Goal: Contribute content

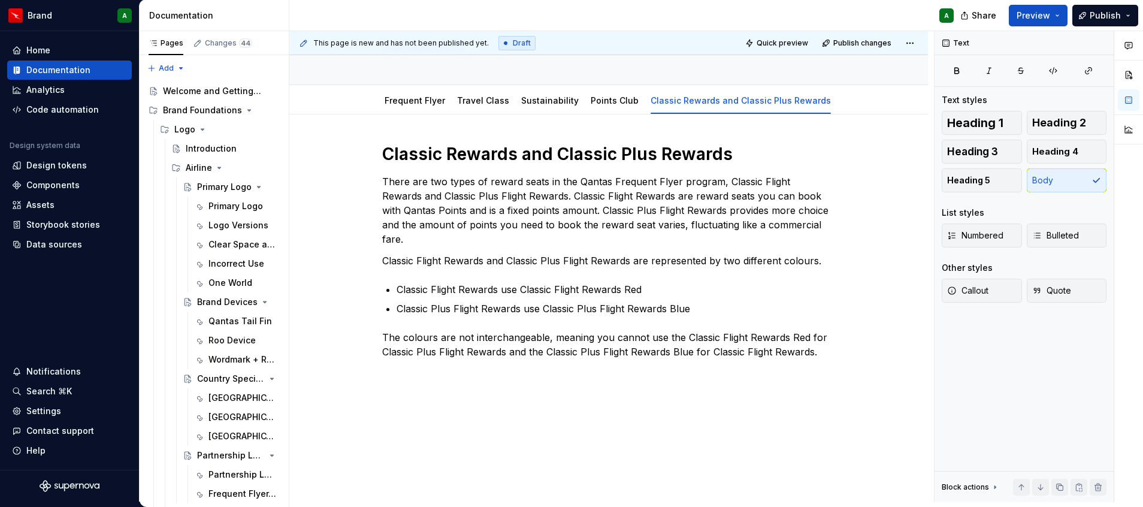
scroll to position [92, 0]
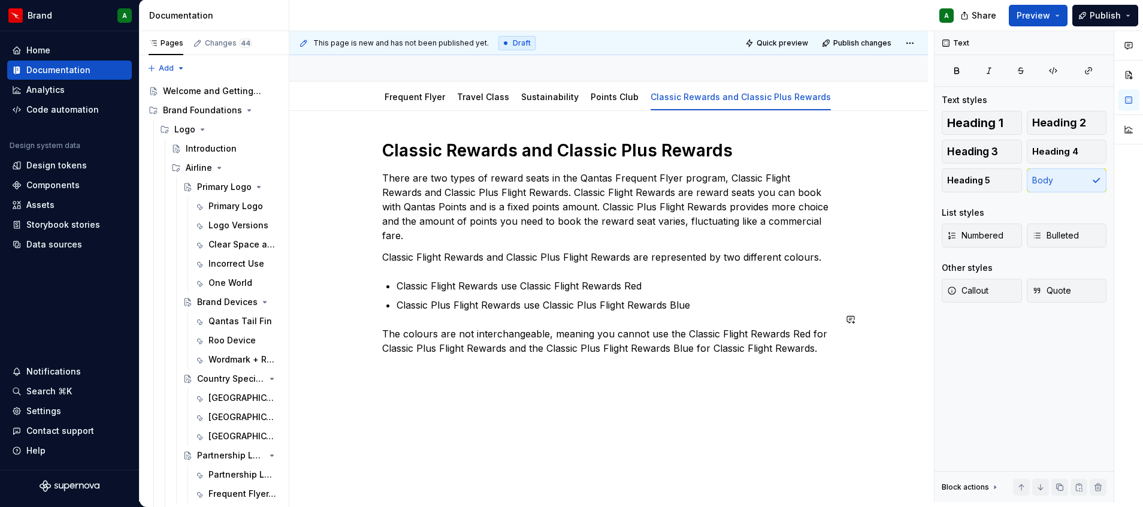
type textarea "*"
click at [692, 326] on p "The colours are not interchangeable, meaning you cannot use the Classic Flight …" at bounding box center [608, 340] width 453 height 29
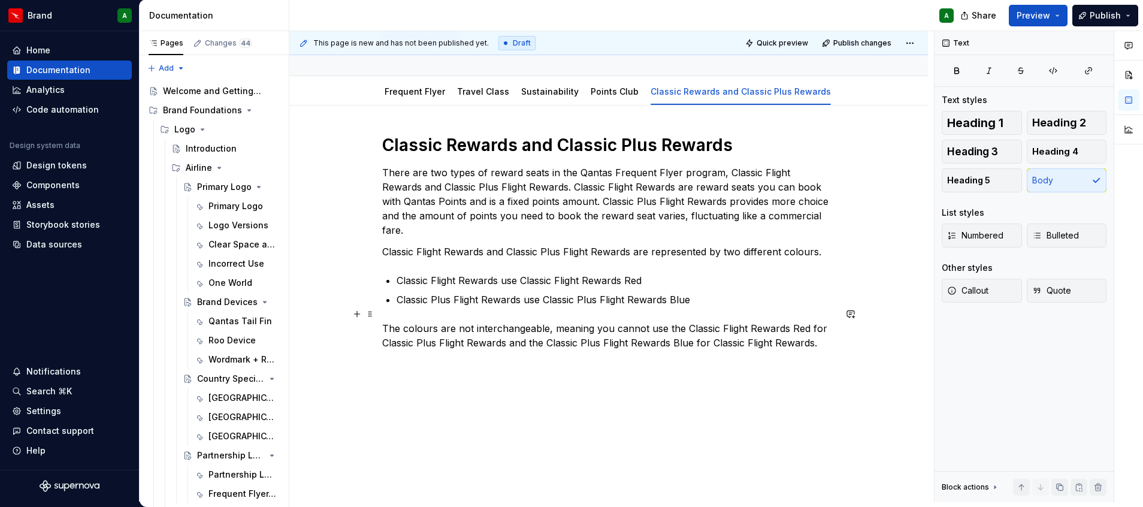
click at [807, 330] on p "The colours are not interchangeable, meaning you cannot use the Classic Flight …" at bounding box center [608, 335] width 453 height 29
click at [822, 329] on p "The colours are not interchangeable, meaning you cannot use the Classic Flight …" at bounding box center [608, 335] width 453 height 29
click at [1103, 459] on div "Text Text styles Heading 1 Heading 2 Heading 3 Heading 4 Heading 5 Body List st…" at bounding box center [1023, 266] width 179 height 471
click at [417, 379] on p "Classic Rewards Red" at bounding box center [608, 386] width 453 height 14
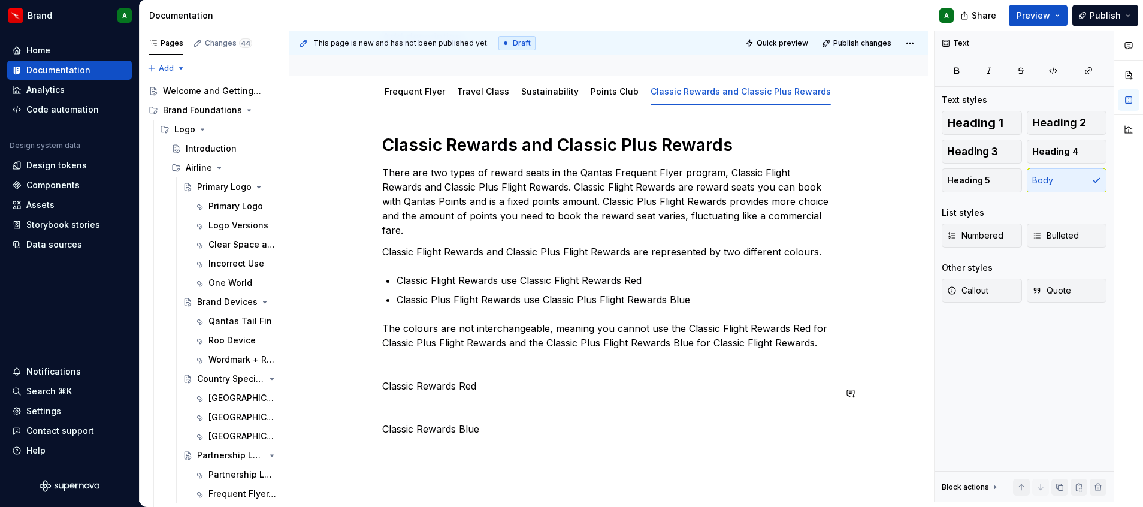
click at [417, 379] on p "Classic Rewards Red" at bounding box center [608, 386] width 453 height 14
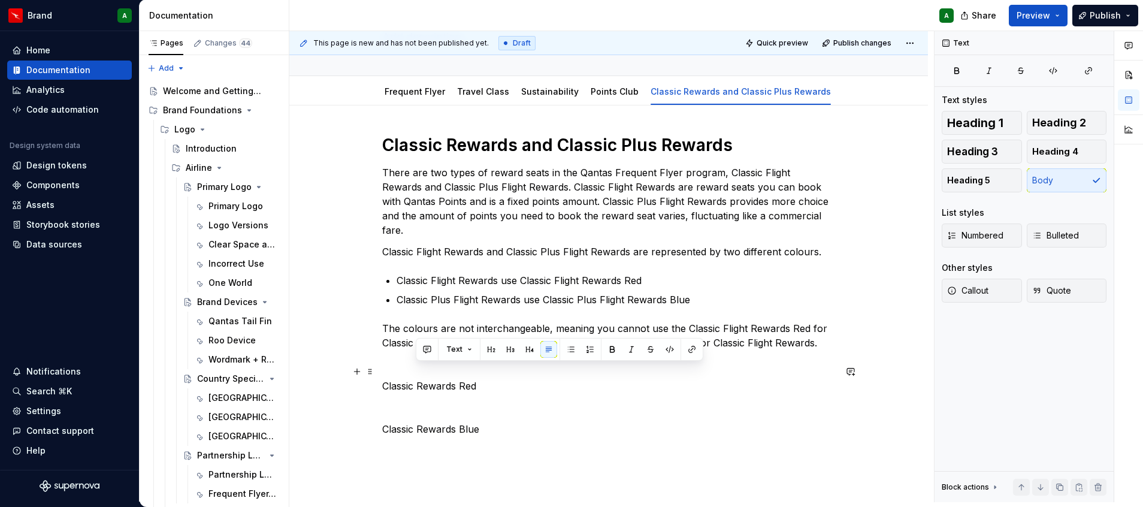
click at [417, 379] on p "Classic Rewards Red" at bounding box center [608, 386] width 453 height 14
click at [1051, 111] on button "Heading 2" at bounding box center [1067, 123] width 80 height 24
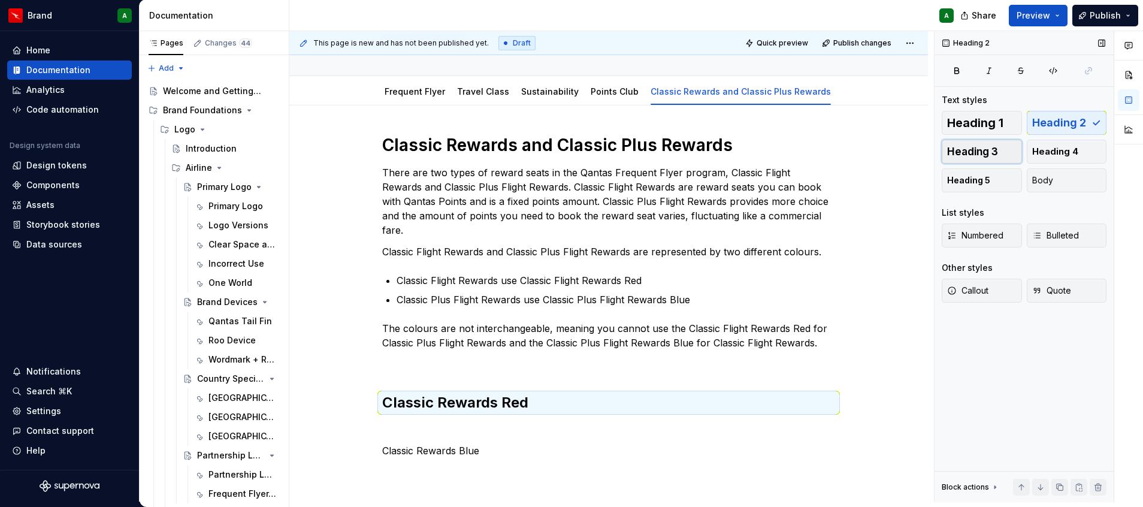
click at [997, 150] on span "Heading 3" at bounding box center [972, 152] width 51 height 12
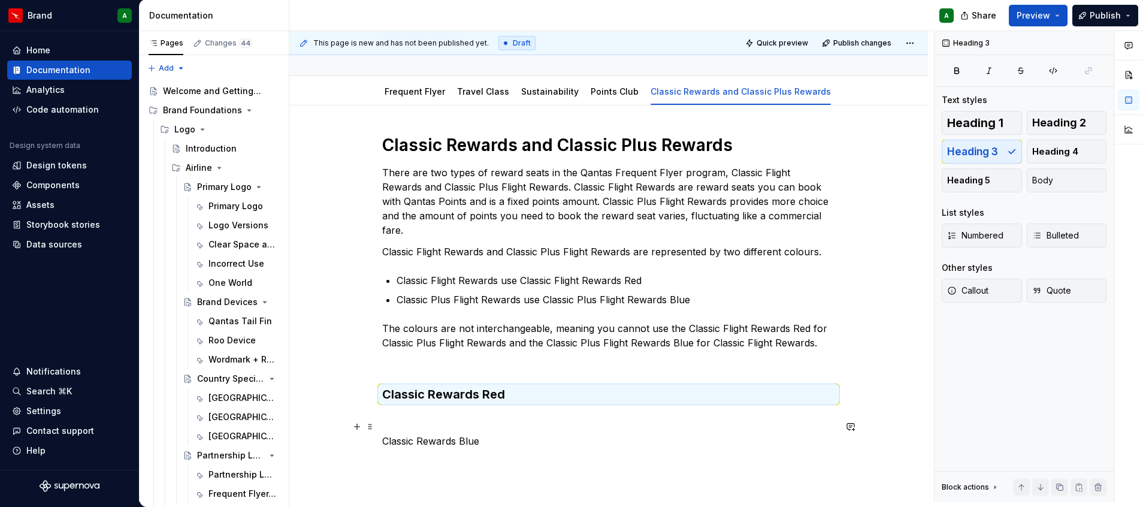
click at [446, 434] on p "Classic Rewards Blue" at bounding box center [608, 441] width 453 height 14
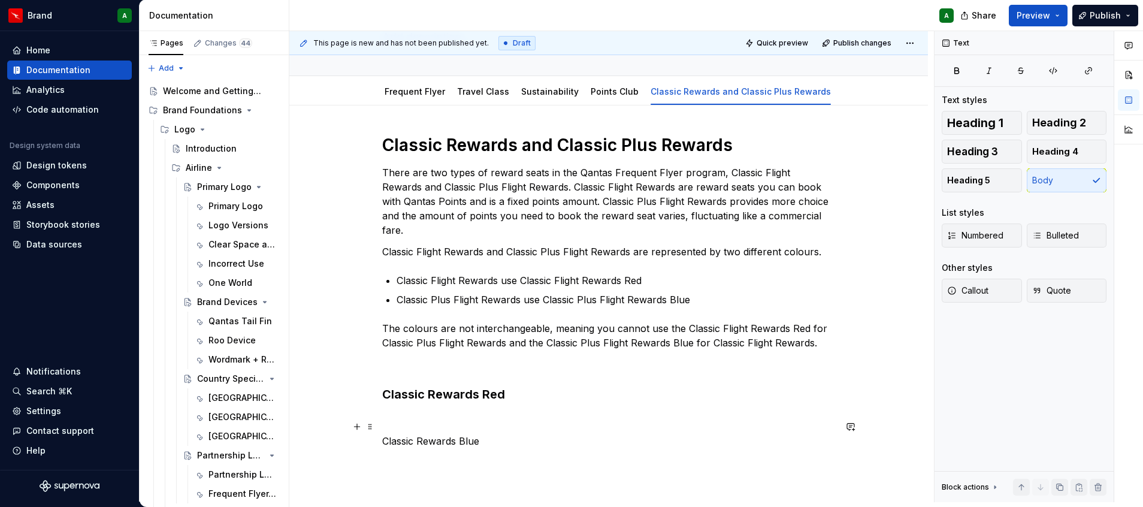
click at [446, 434] on p "Classic Rewards Blue" at bounding box center [608, 441] width 453 height 14
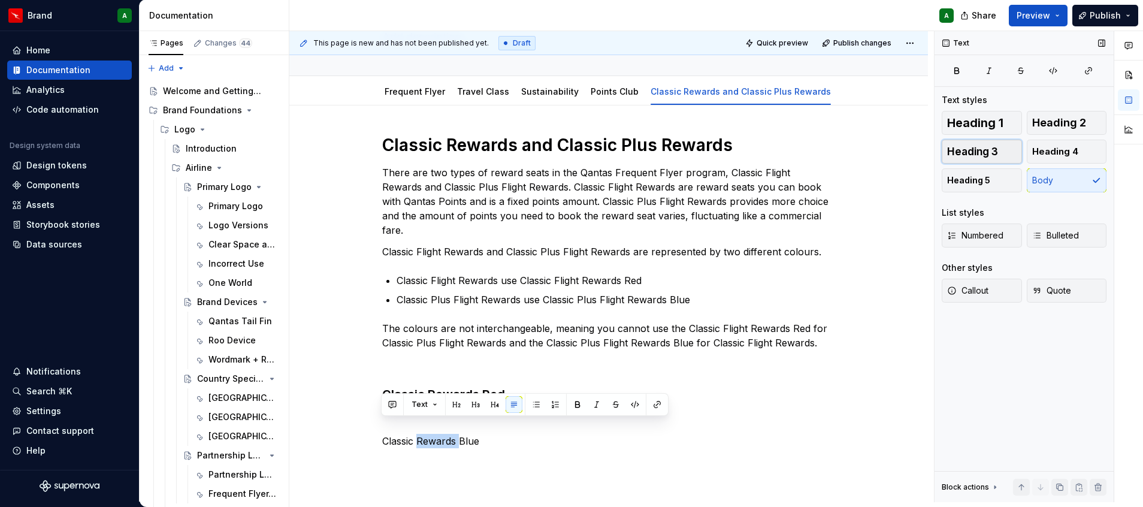
click at [980, 150] on span "Heading 3" at bounding box center [972, 152] width 51 height 12
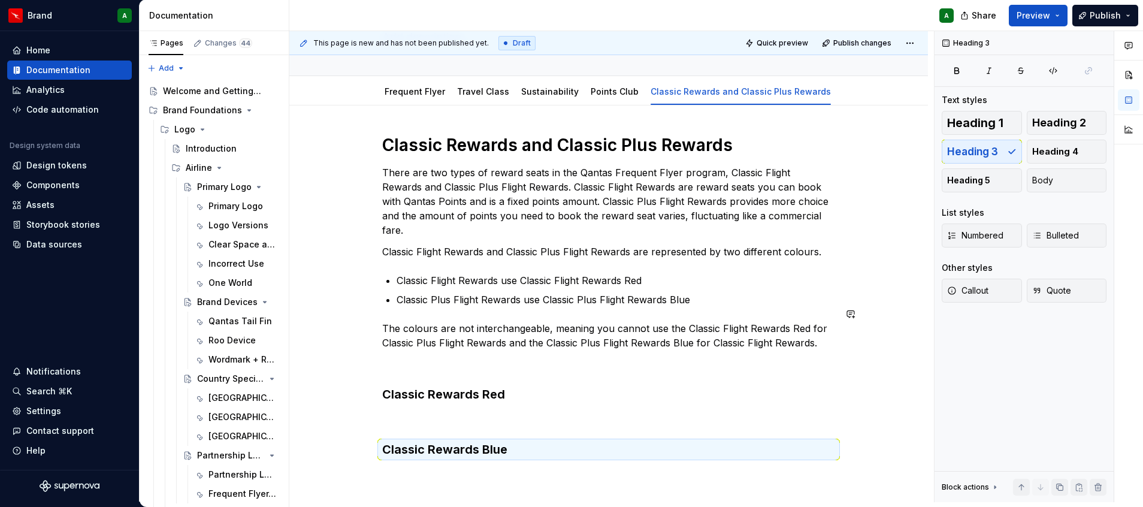
scroll to position [205, 0]
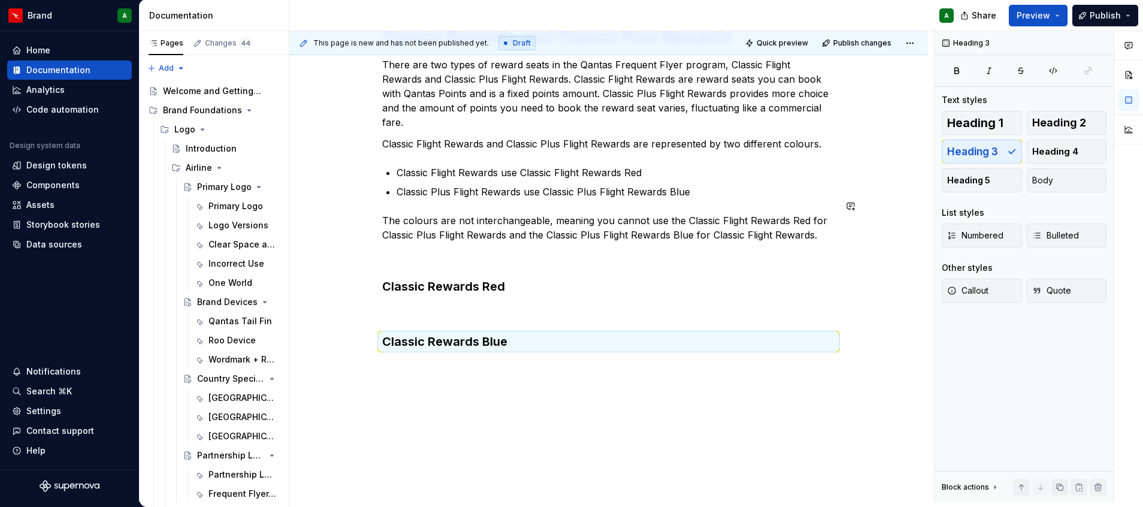
click at [760, 341] on div "Classic Rewards and Classic Plus Rewards There are two types of reward seats in…" at bounding box center [608, 195] width 453 height 338
click at [538, 304] on p at bounding box center [608, 311] width 453 height 14
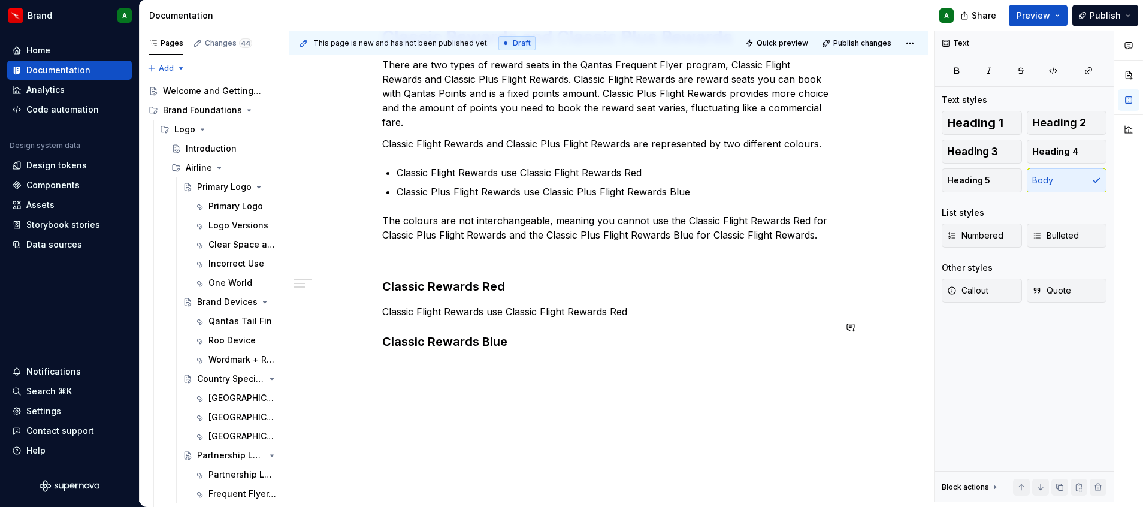
click at [503, 357] on div "Classic Rewards and Classic Plus Rewards There are two types of reward seats in…" at bounding box center [608, 257] width 639 height 519
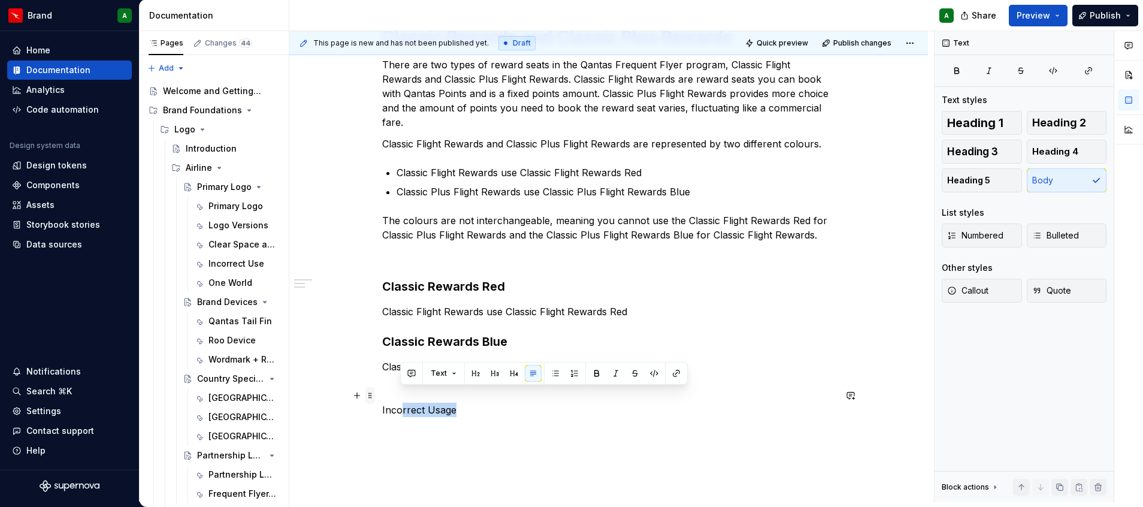
drag, startPoint x: 488, startPoint y: 389, endPoint x: 373, endPoint y: 391, distance: 114.4
click at [382, 391] on div "Classic Rewards and Classic Plus Rewards There are two types of reward seats in…" at bounding box center [608, 228] width 453 height 405
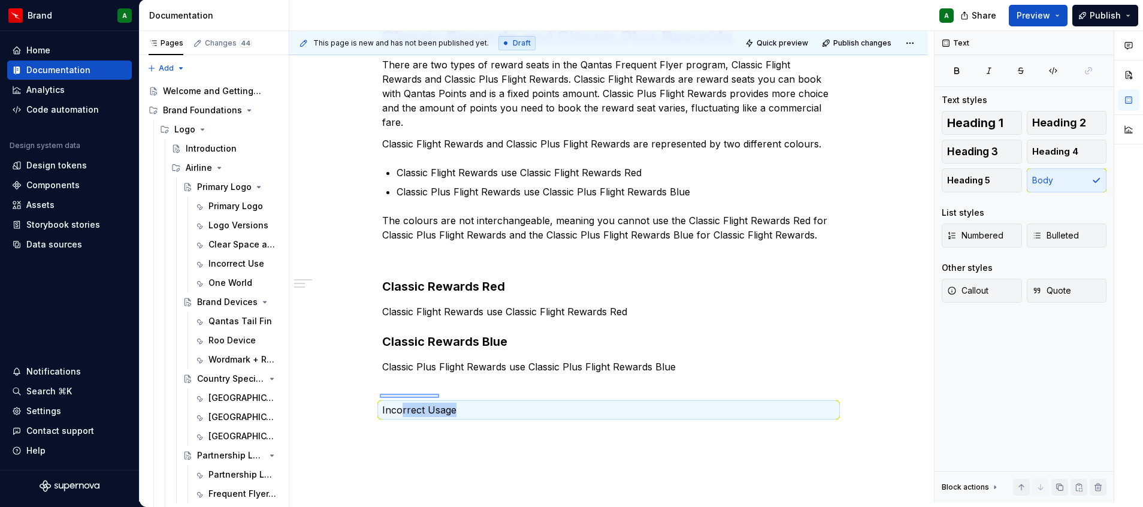
drag, startPoint x: 380, startPoint y: 394, endPoint x: 439, endPoint y: 398, distance: 59.4
click at [439, 398] on div "This page is new and has not been published yet. Draft Quick preview Publish ch…" at bounding box center [611, 266] width 645 height 471
click at [439, 403] on p "Incorrect Usage" at bounding box center [608, 410] width 453 height 14
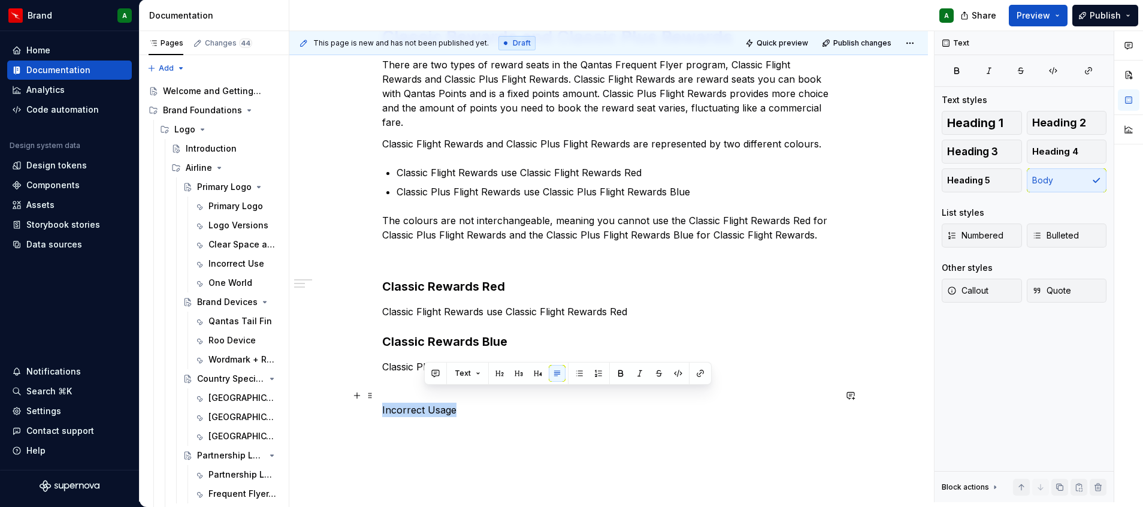
click at [439, 403] on p "Incorrect Usage" at bounding box center [608, 410] width 453 height 14
click at [1004, 146] on button "Heading 3" at bounding box center [982, 152] width 80 height 24
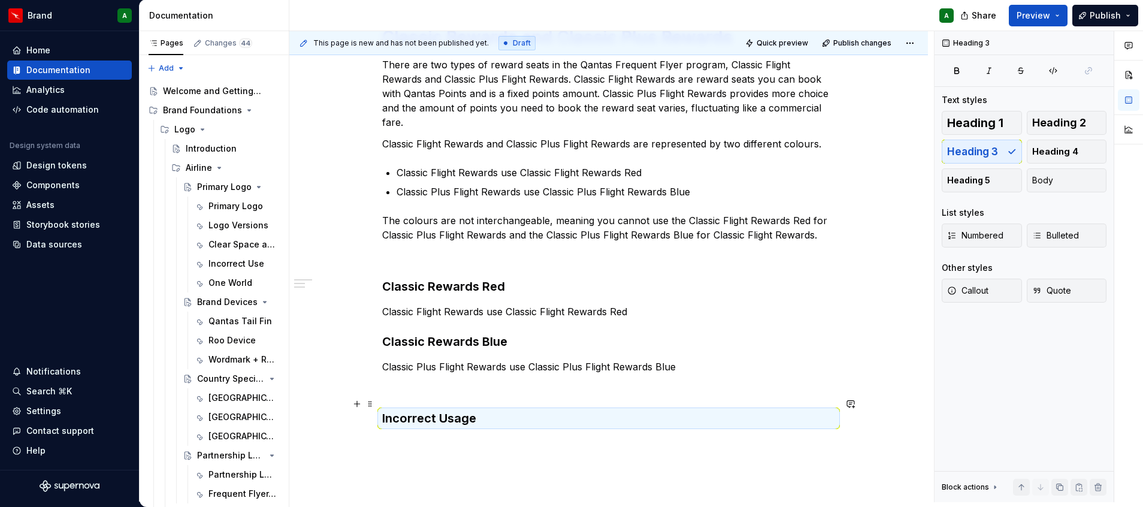
click at [651, 425] on div "Classic Rewards and Classic Plus Rewards There are two types of reward seats in…" at bounding box center [608, 233] width 453 height 414
click at [568, 427] on div "Classic Rewards and Classic Plus Rewards There are two types of reward seats in…" at bounding box center [608, 295] width 639 height 595
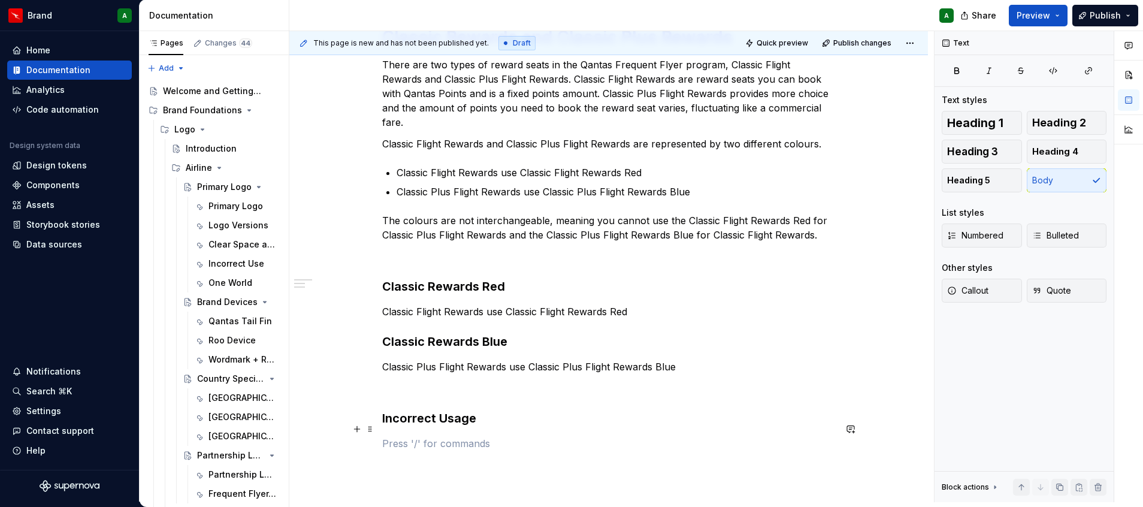
click at [456, 436] on p at bounding box center [608, 443] width 453 height 14
click at [357, 431] on button "button" at bounding box center [357, 428] width 17 height 17
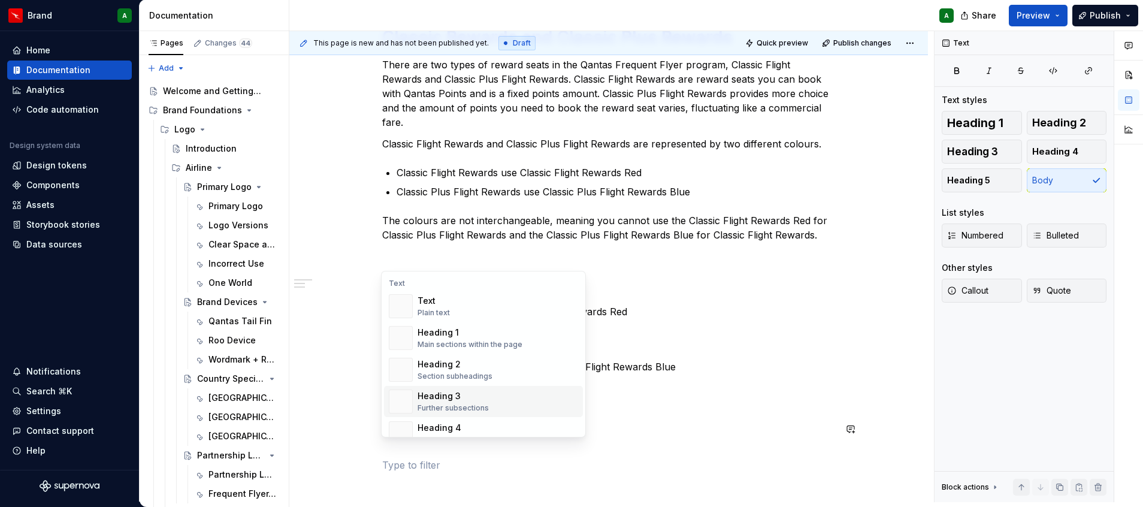
scroll to position [257, 0]
click at [494, 385] on div "Guidelines" at bounding box center [474, 383] width 115 height 12
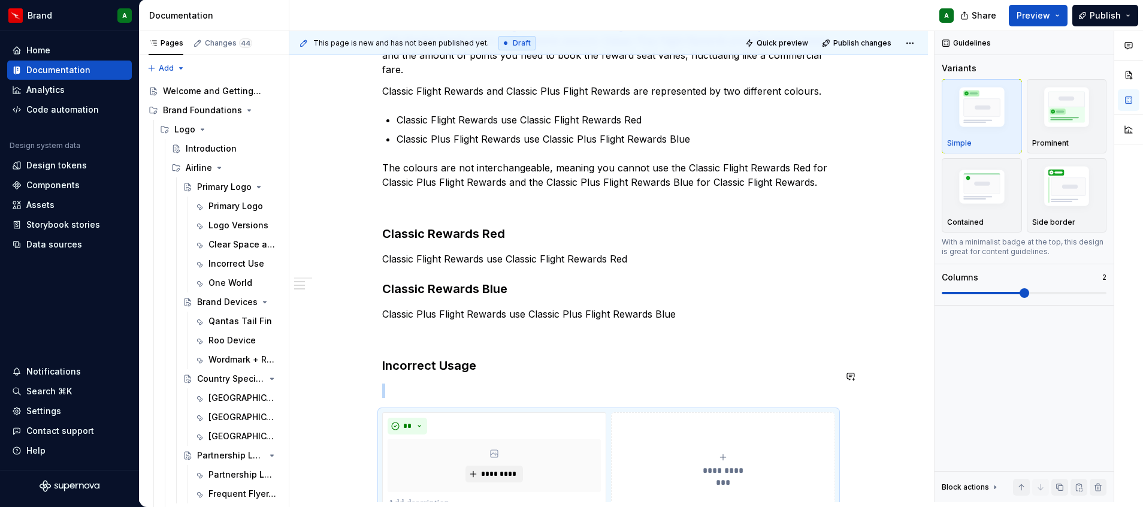
scroll to position [424, 0]
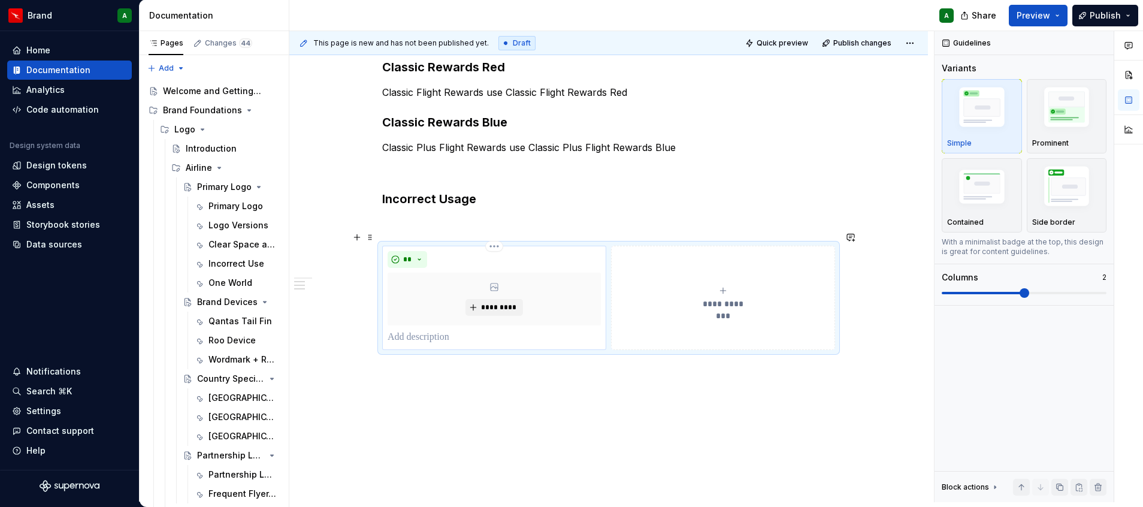
click at [457, 330] on p at bounding box center [494, 337] width 213 height 14
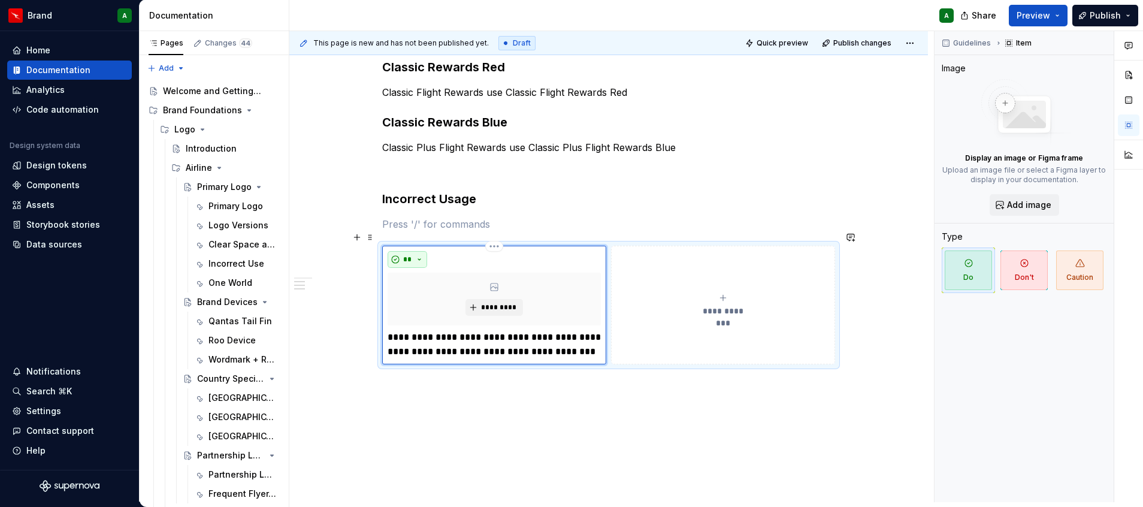
click at [412, 251] on button "**" at bounding box center [408, 259] width 40 height 17
click at [431, 282] on div "Don't" at bounding box center [434, 288] width 22 height 12
click at [656, 346] on button "**********" at bounding box center [723, 305] width 224 height 119
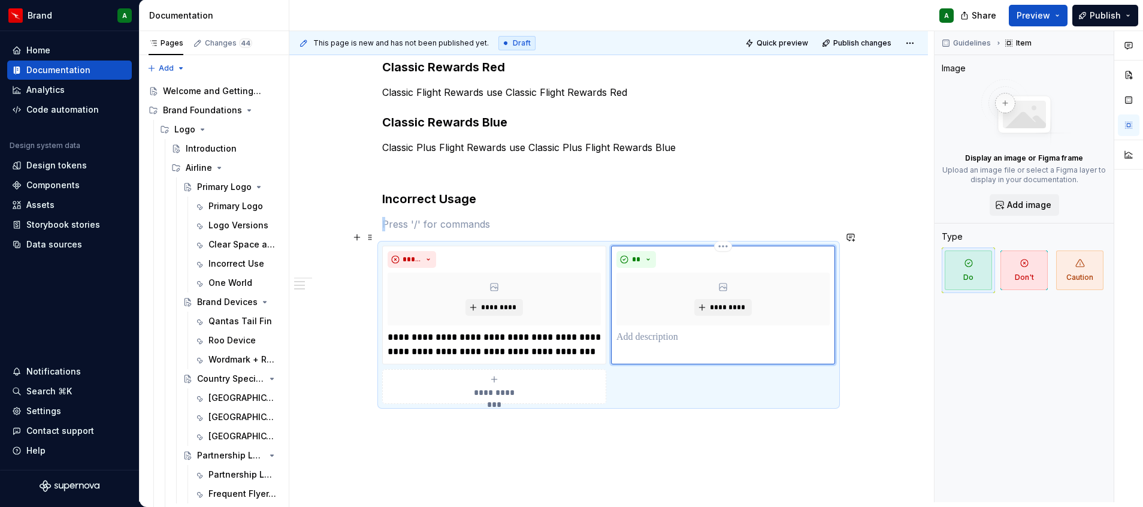
click at [688, 315] on div "** *********" at bounding box center [722, 297] width 213 height 93
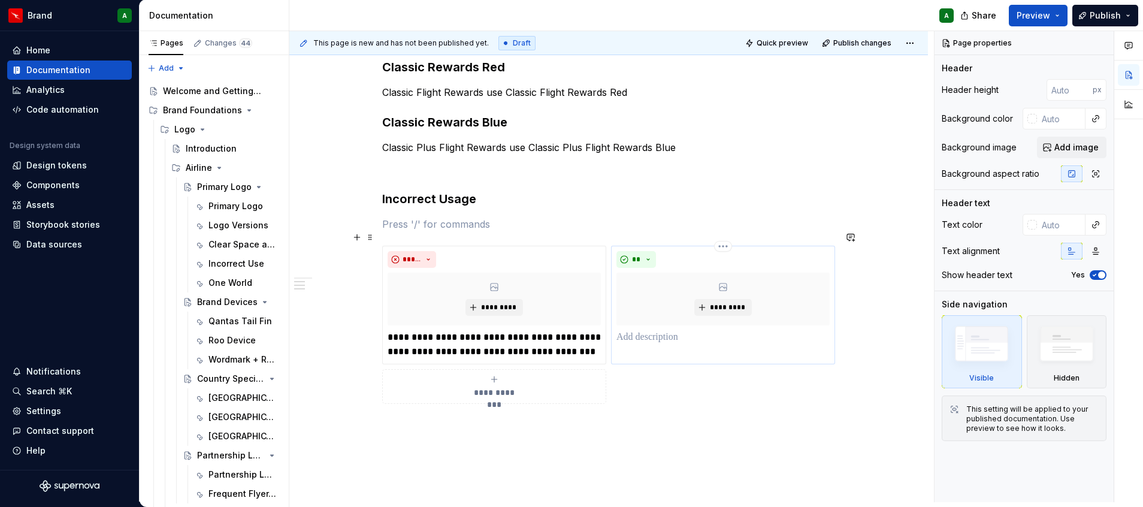
click at [639, 330] on p at bounding box center [722, 337] width 213 height 14
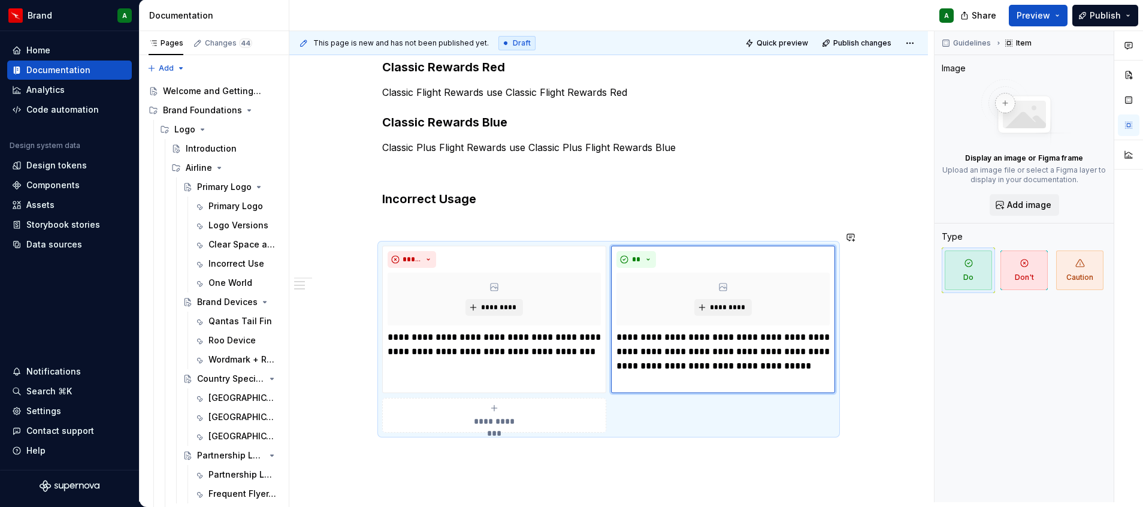
click at [673, 468] on div "Classic Rewards and Classic Plus Rewards There are two types of reward seats in…" at bounding box center [608, 188] width 639 height 821
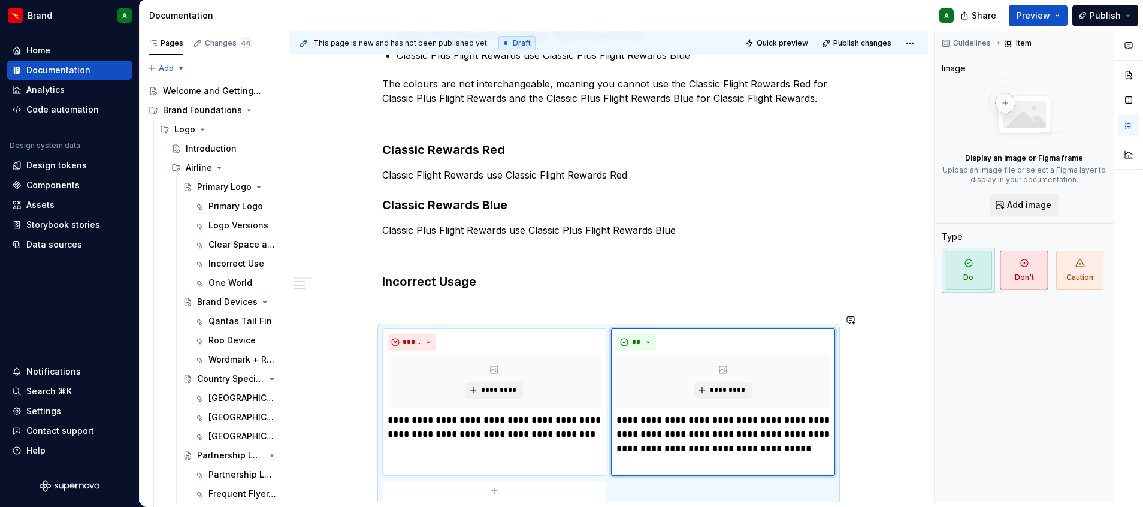
scroll to position [325, 0]
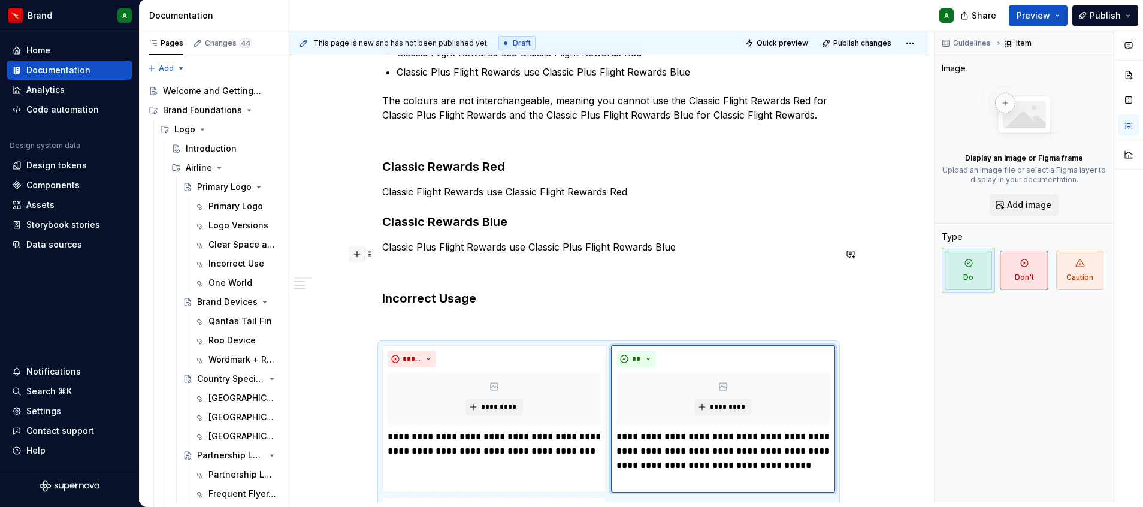
click at [355, 253] on button "button" at bounding box center [357, 254] width 17 height 17
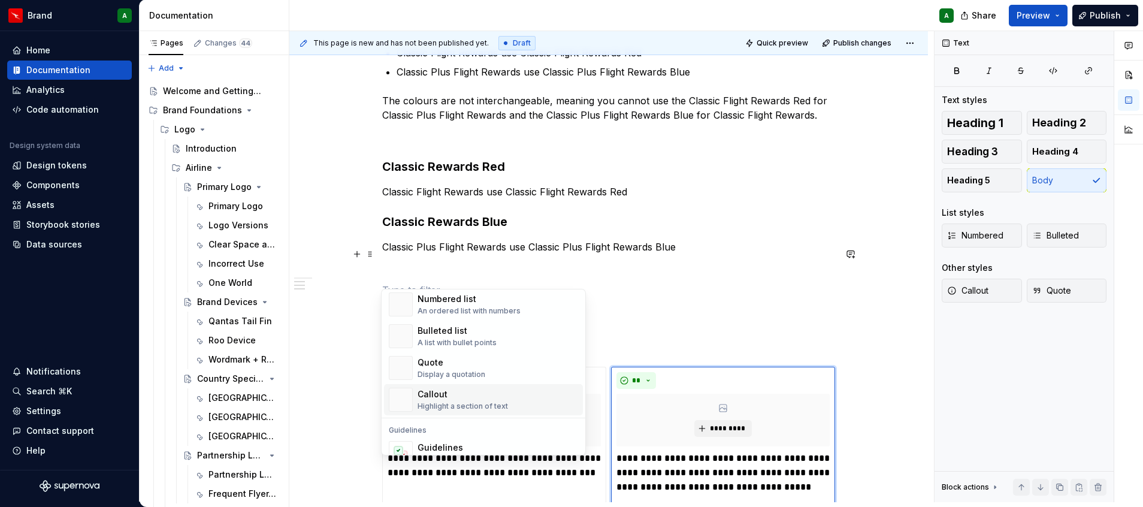
scroll to position [363, 0]
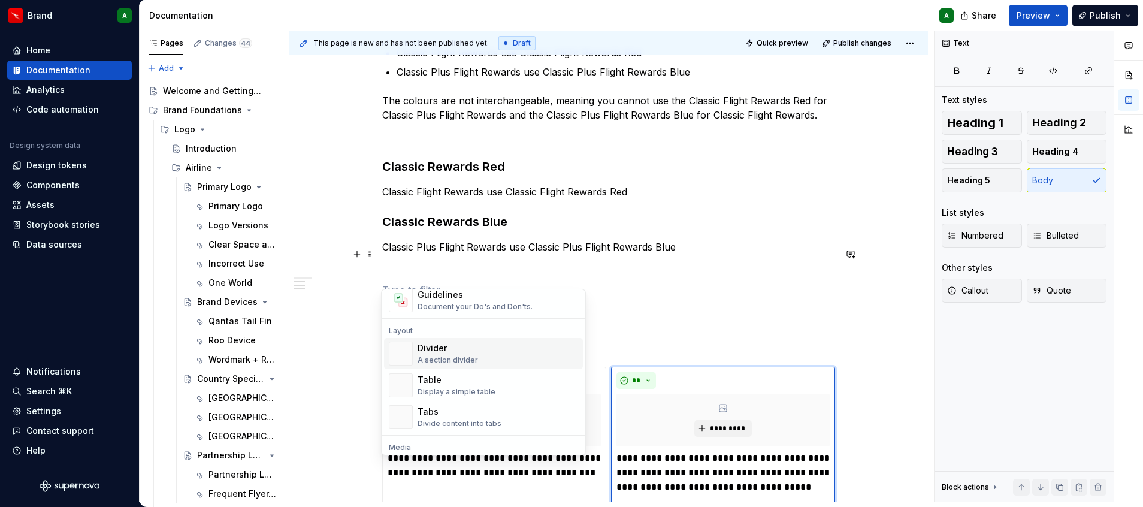
click at [479, 361] on div "Divider A section divider" at bounding box center [497, 353] width 161 height 24
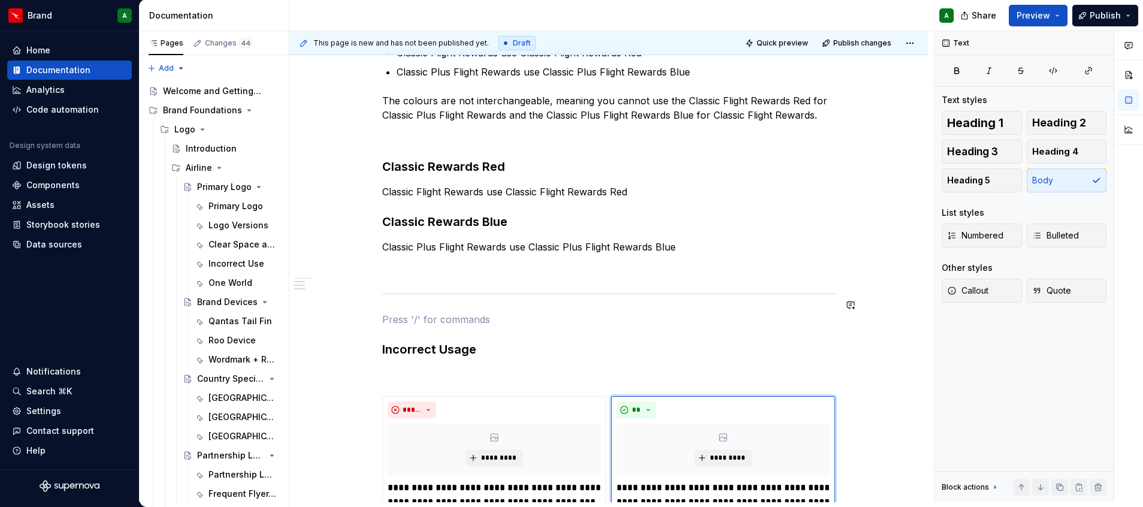
drag, startPoint x: 462, startPoint y: 308, endPoint x: 420, endPoint y: 312, distance: 42.7
click at [420, 312] on div "Classic Rewards and Classic Plus Rewards There are two types of reward seats in…" at bounding box center [608, 245] width 453 height 676
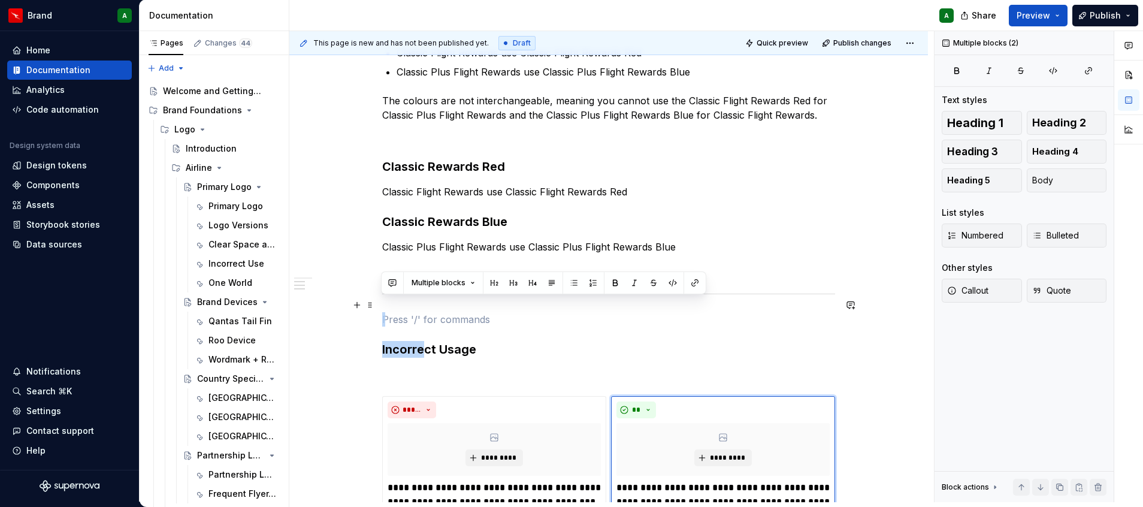
click at [389, 312] on p at bounding box center [608, 319] width 453 height 14
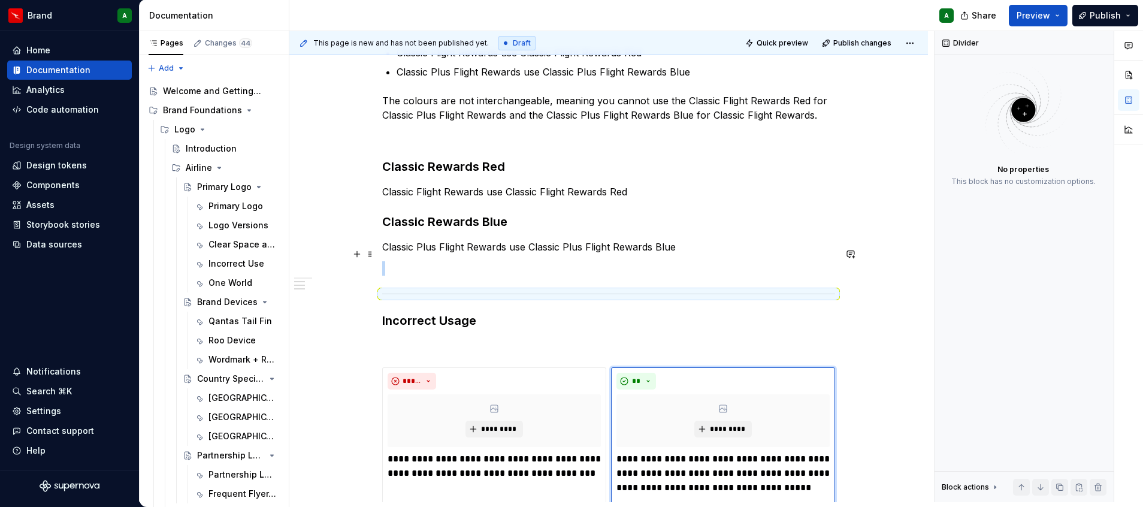
click at [385, 261] on p at bounding box center [608, 268] width 453 height 14
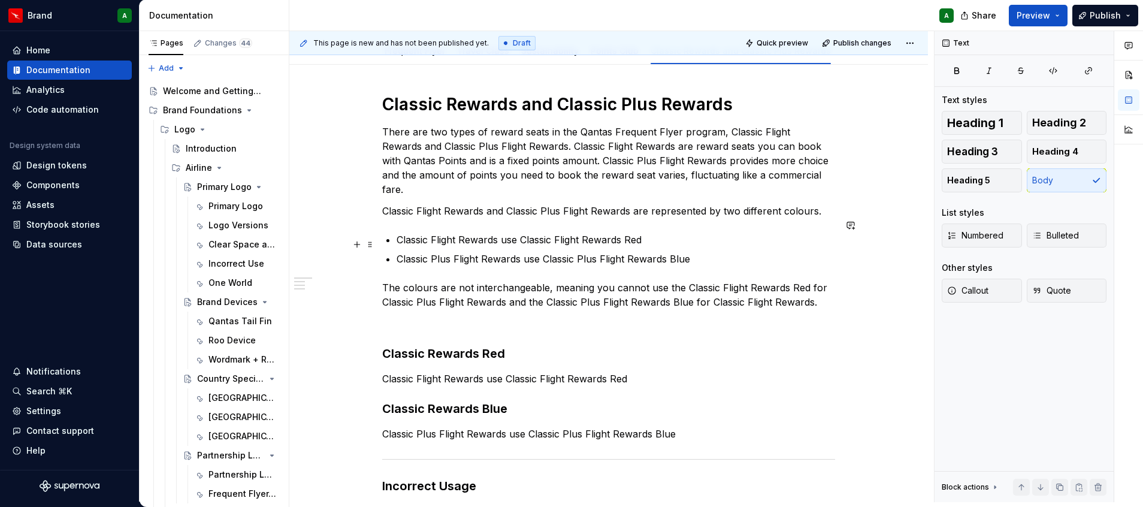
scroll to position [134, 0]
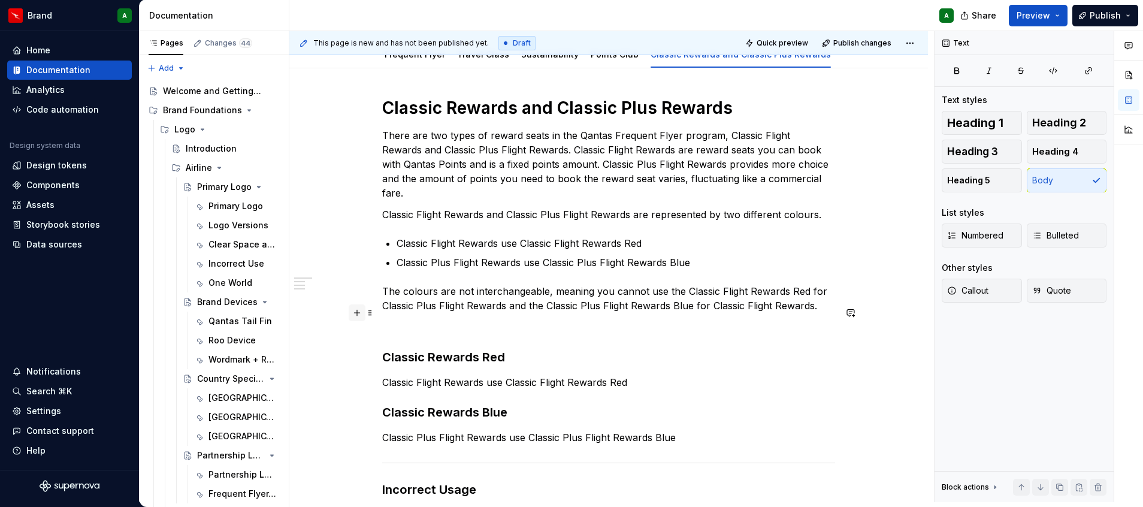
click at [349, 316] on button "button" at bounding box center [357, 312] width 17 height 17
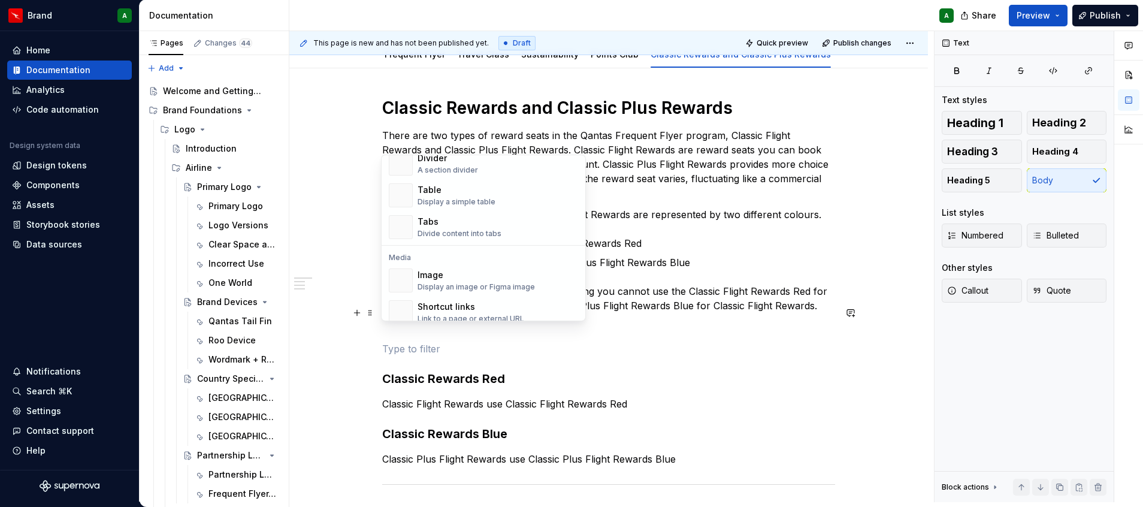
scroll to position [373, 0]
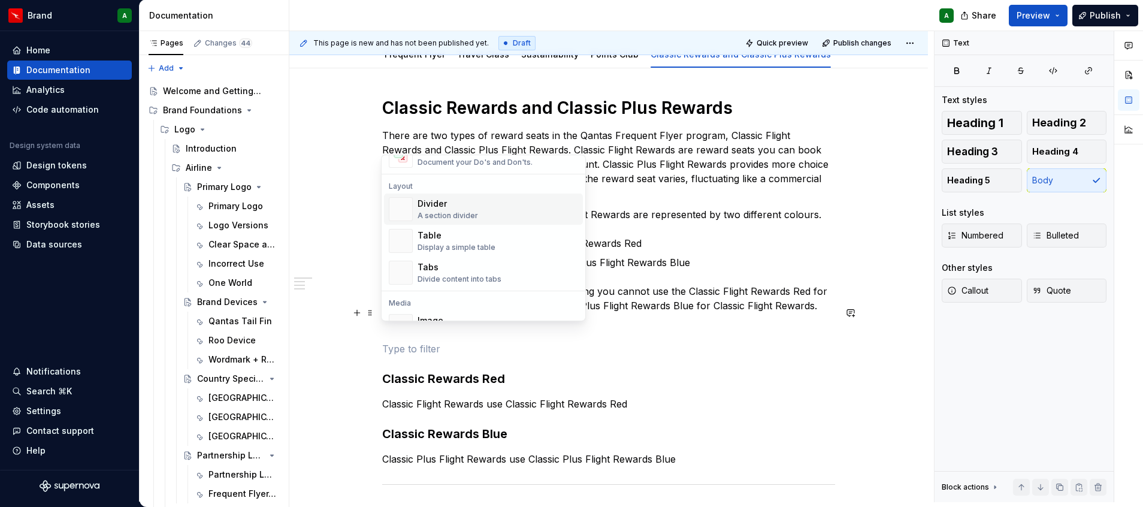
click at [472, 208] on div "Divider" at bounding box center [447, 204] width 60 height 12
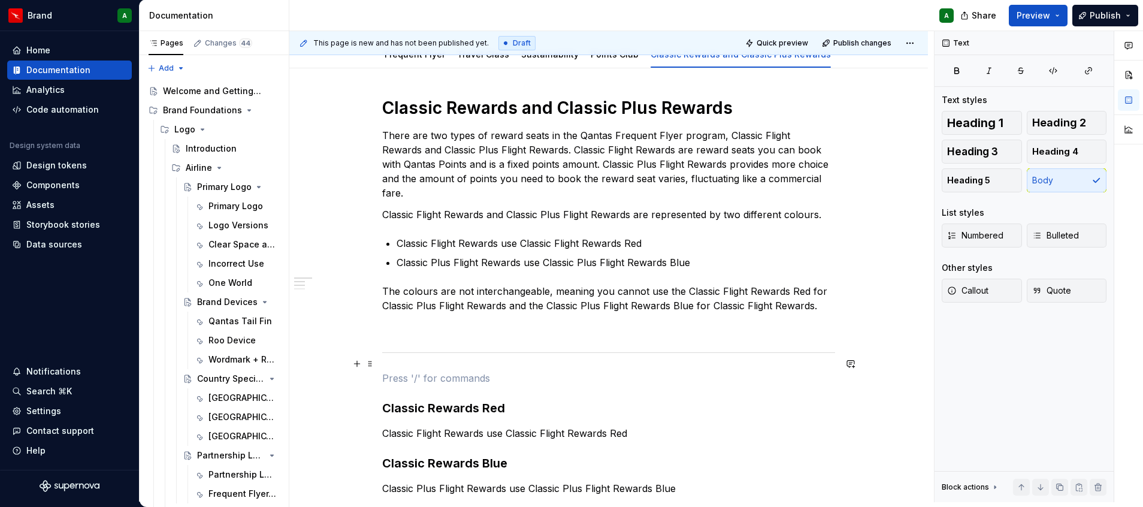
click at [400, 371] on p at bounding box center [608, 378] width 453 height 14
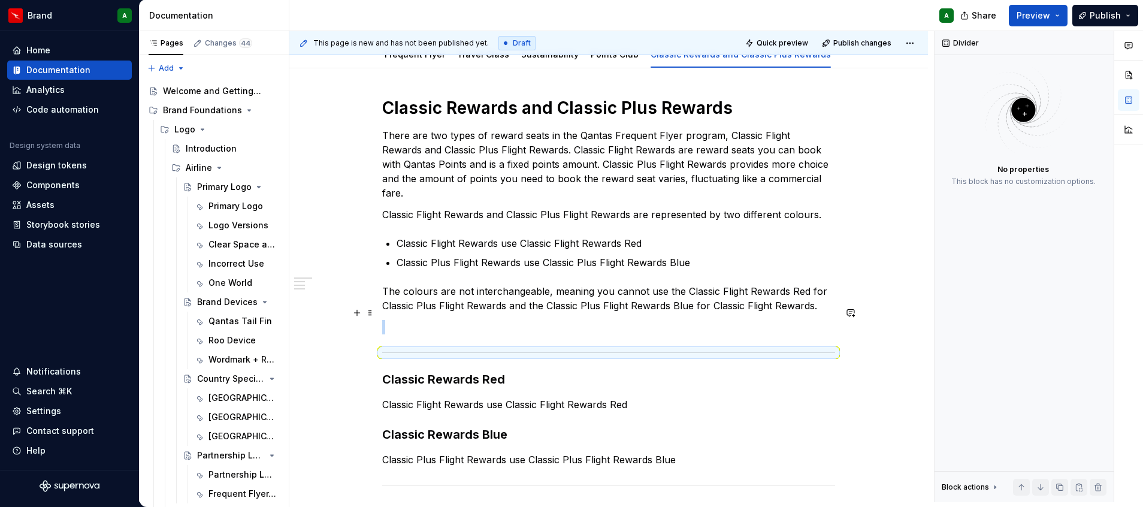
click at [410, 305] on div "Classic Rewards and Classic Plus Rewards There are two types of reward seats in…" at bounding box center [608, 421] width 453 height 648
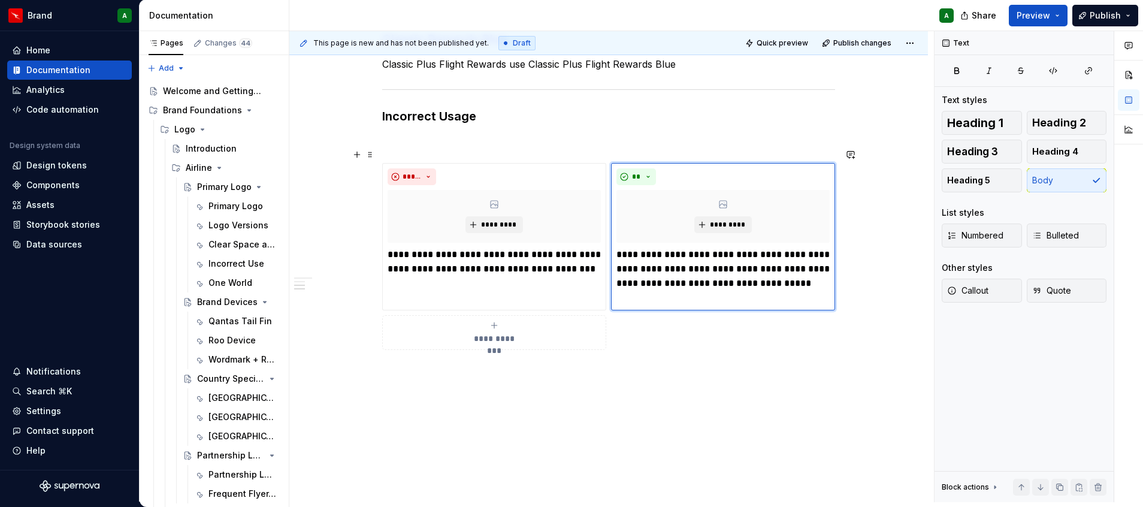
scroll to position [508, 0]
click at [420, 134] on p at bounding box center [608, 141] width 453 height 14
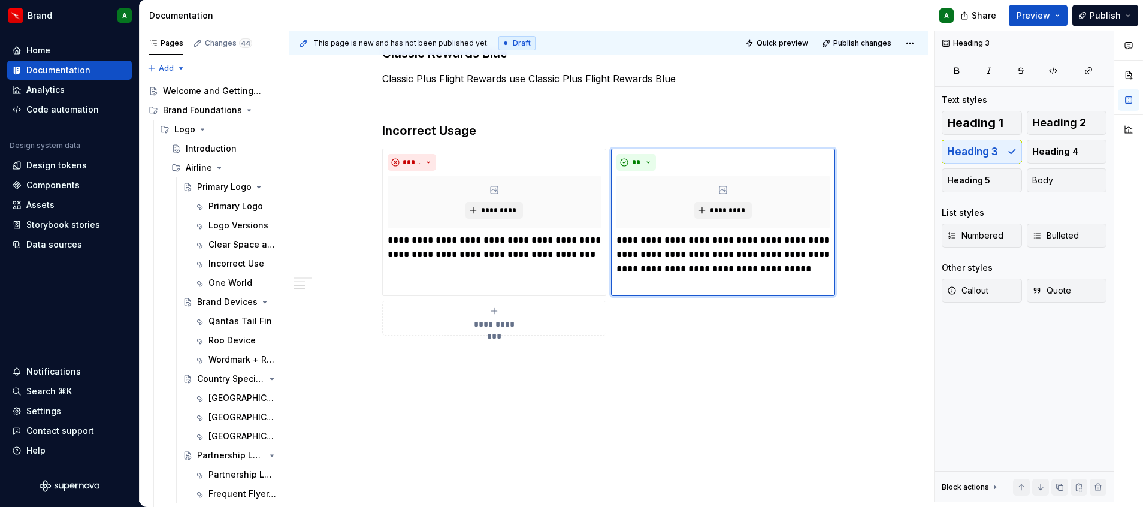
scroll to position [479, 0]
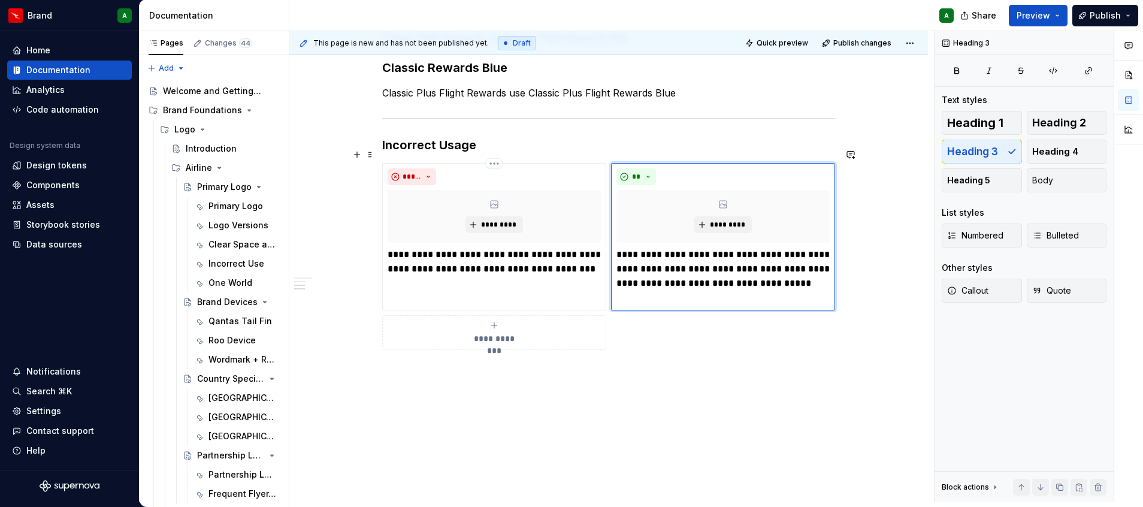
click at [552, 321] on div "**********" at bounding box center [494, 332] width 213 height 24
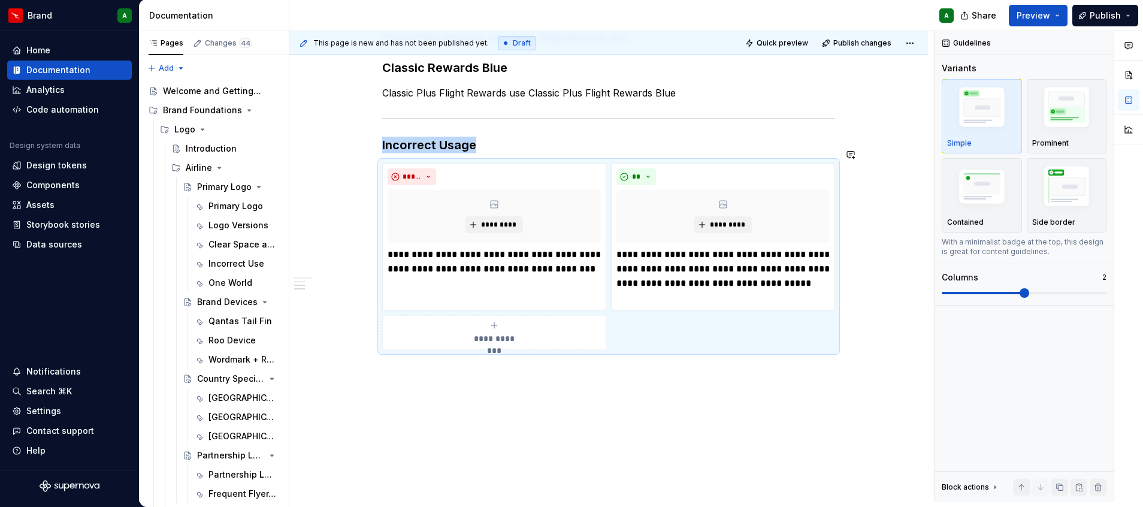
click at [514, 434] on div "Classic Rewards and Classic Plus Rewards There are two types of reward seats in…" at bounding box center [608, 119] width 639 height 793
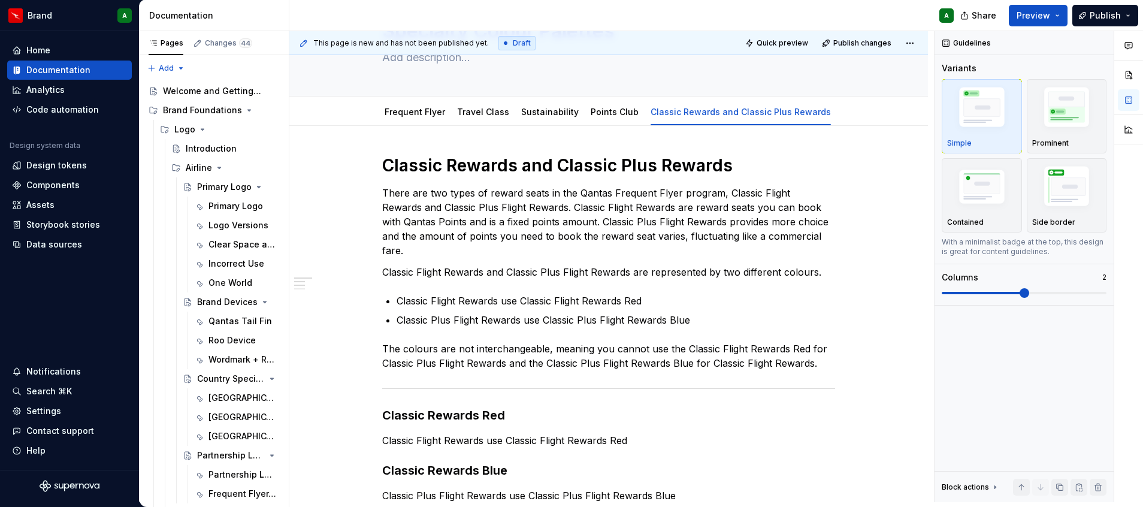
scroll to position [0, 0]
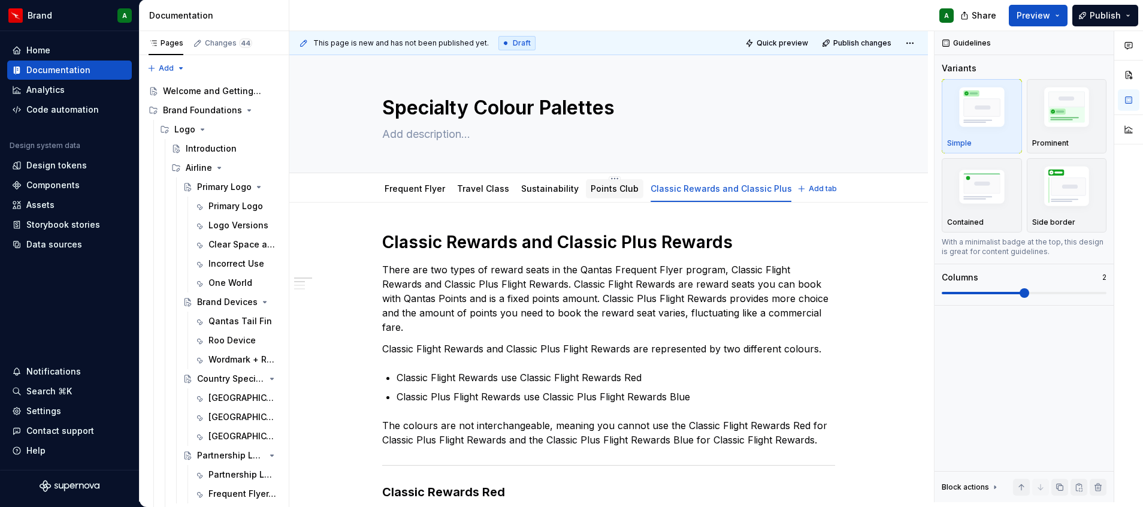
click at [601, 197] on div "Points Club" at bounding box center [615, 188] width 58 height 19
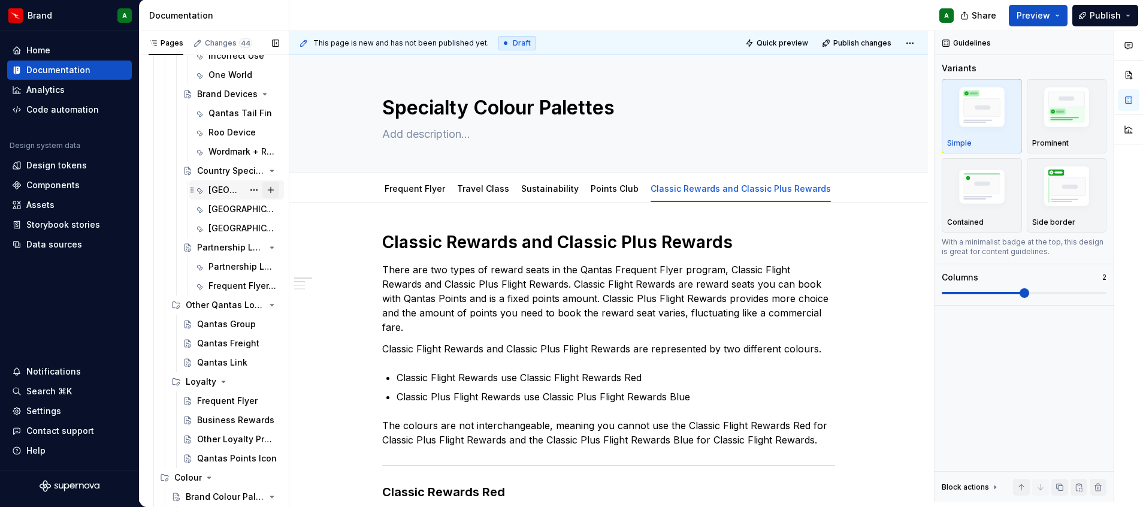
scroll to position [277, 0]
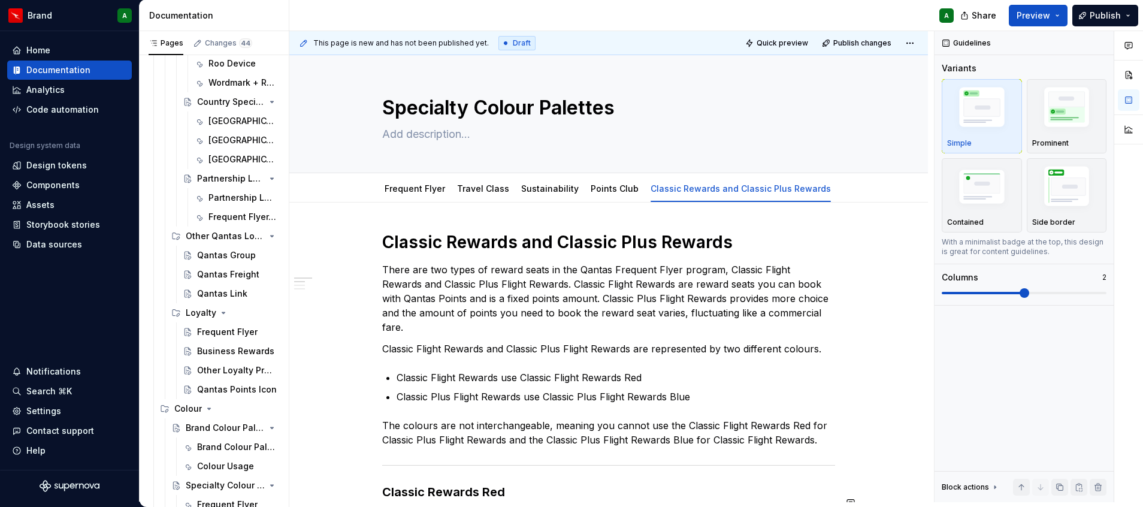
type textarea "*"
